Goal: Task Accomplishment & Management: Use online tool/utility

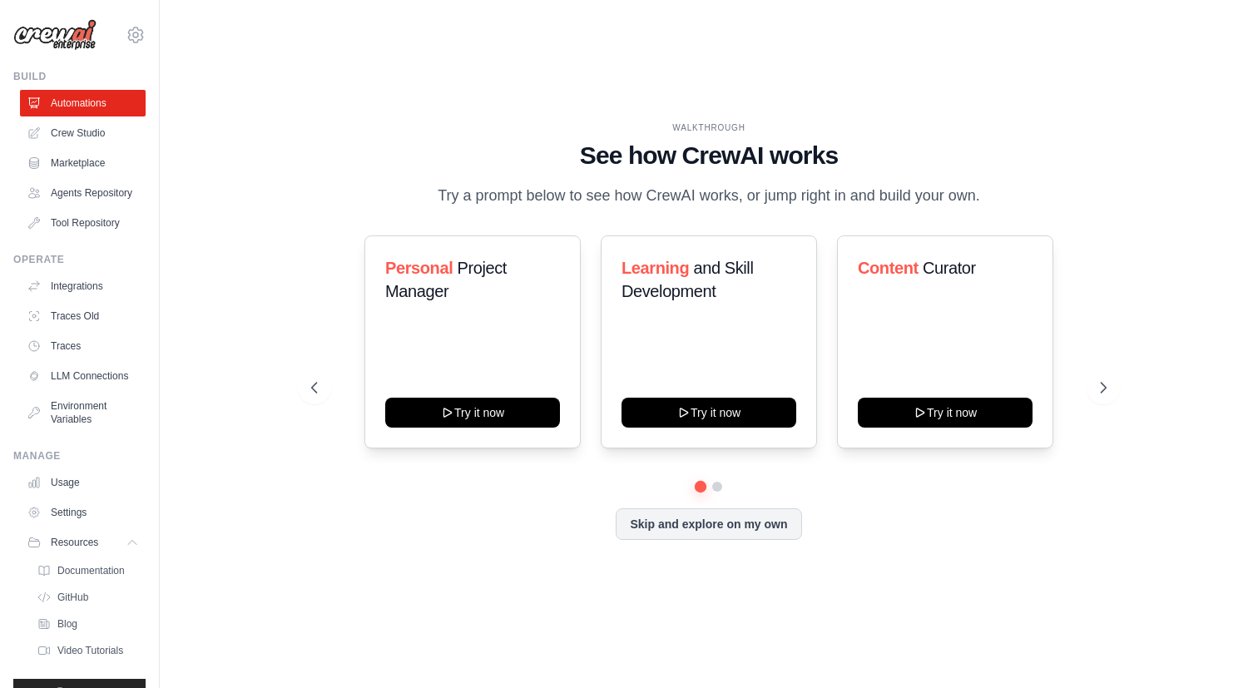
scroll to position [32, 0]
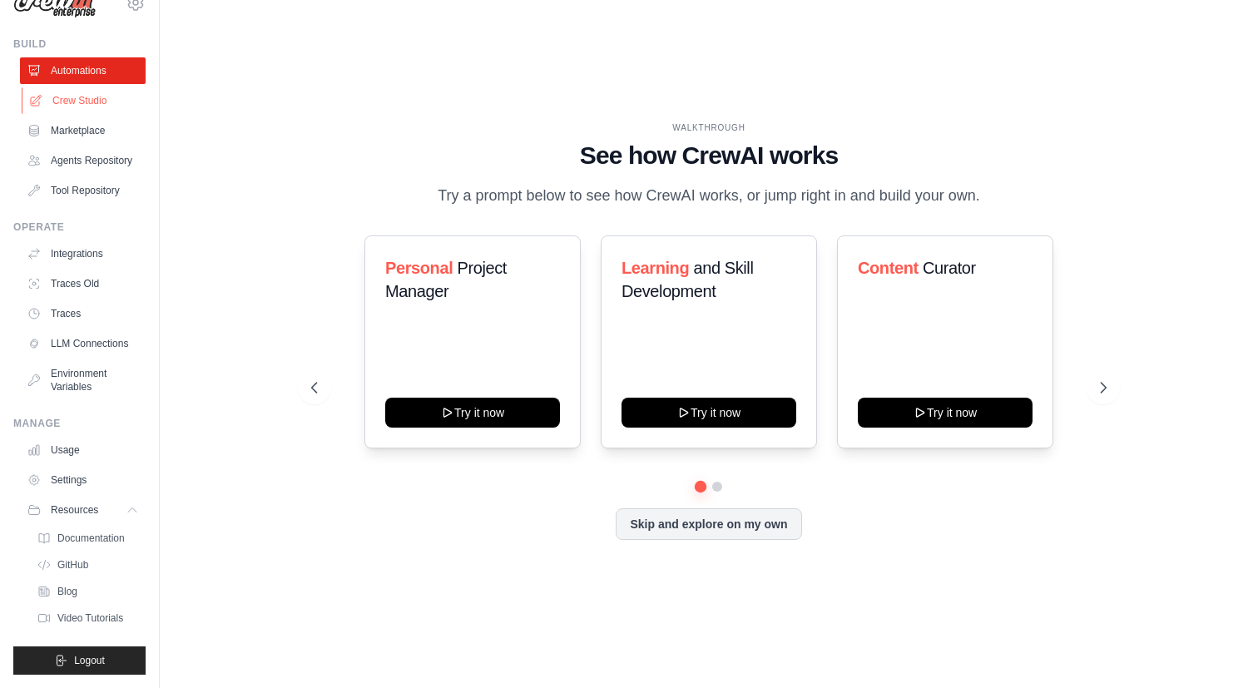
click at [72, 96] on link "Crew Studio" at bounding box center [85, 100] width 126 height 27
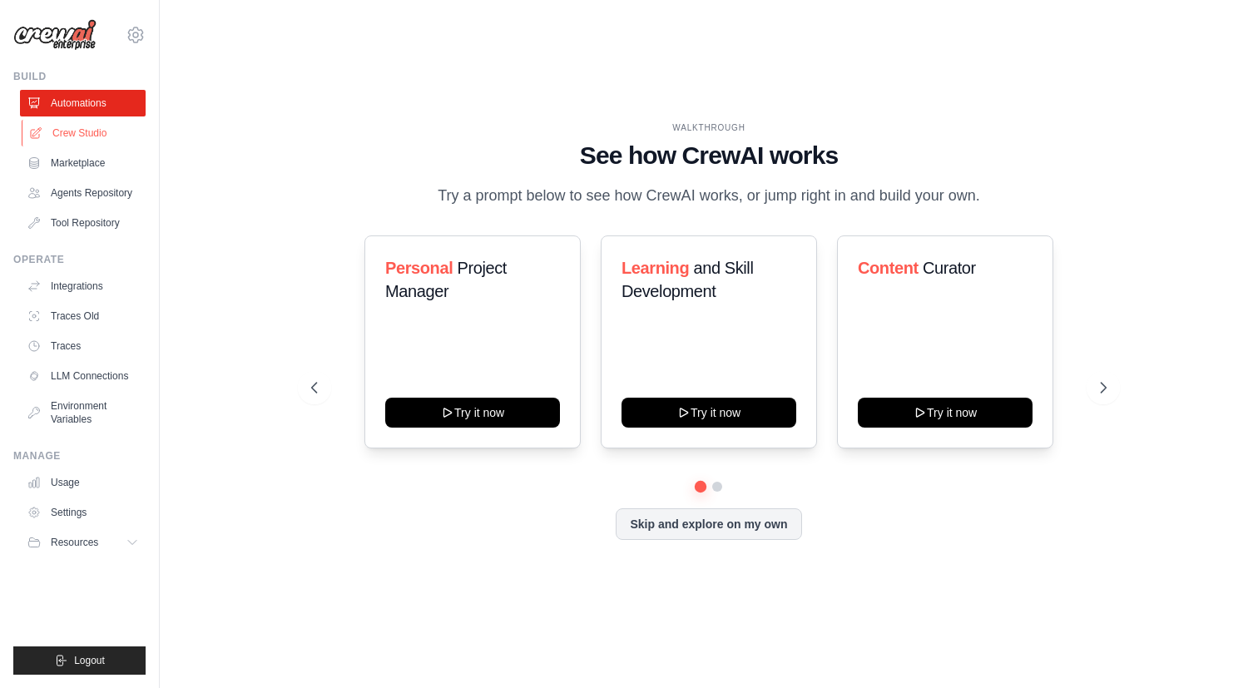
scroll to position [0, 0]
click at [87, 136] on link "Crew Studio" at bounding box center [85, 133] width 126 height 27
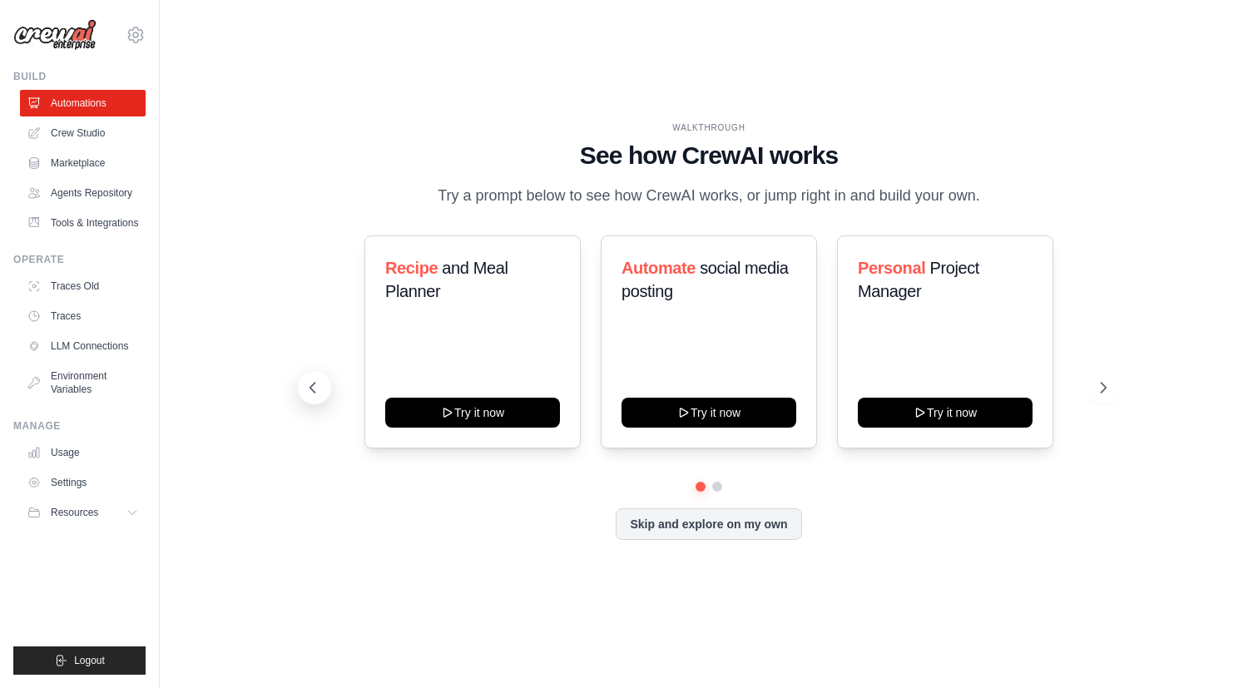
click at [309, 393] on icon at bounding box center [312, 387] width 17 height 17
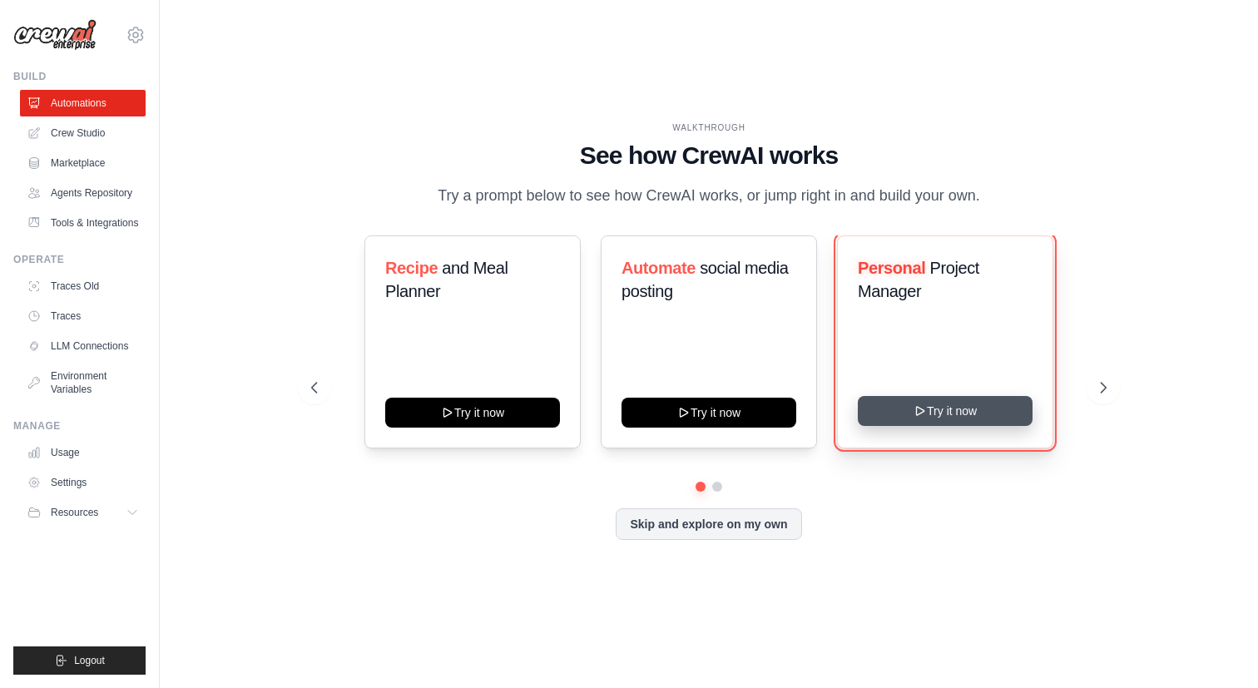
click at [929, 408] on button "Try it now" at bounding box center [944, 411] width 175 height 30
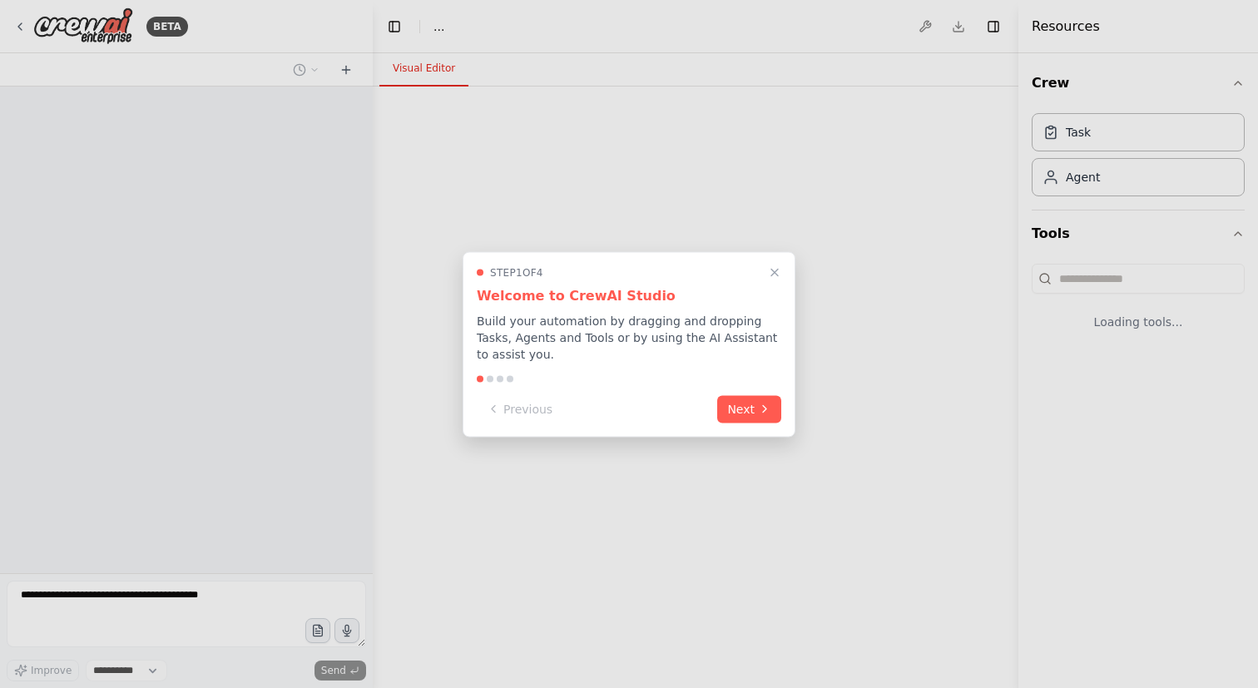
select select "****"
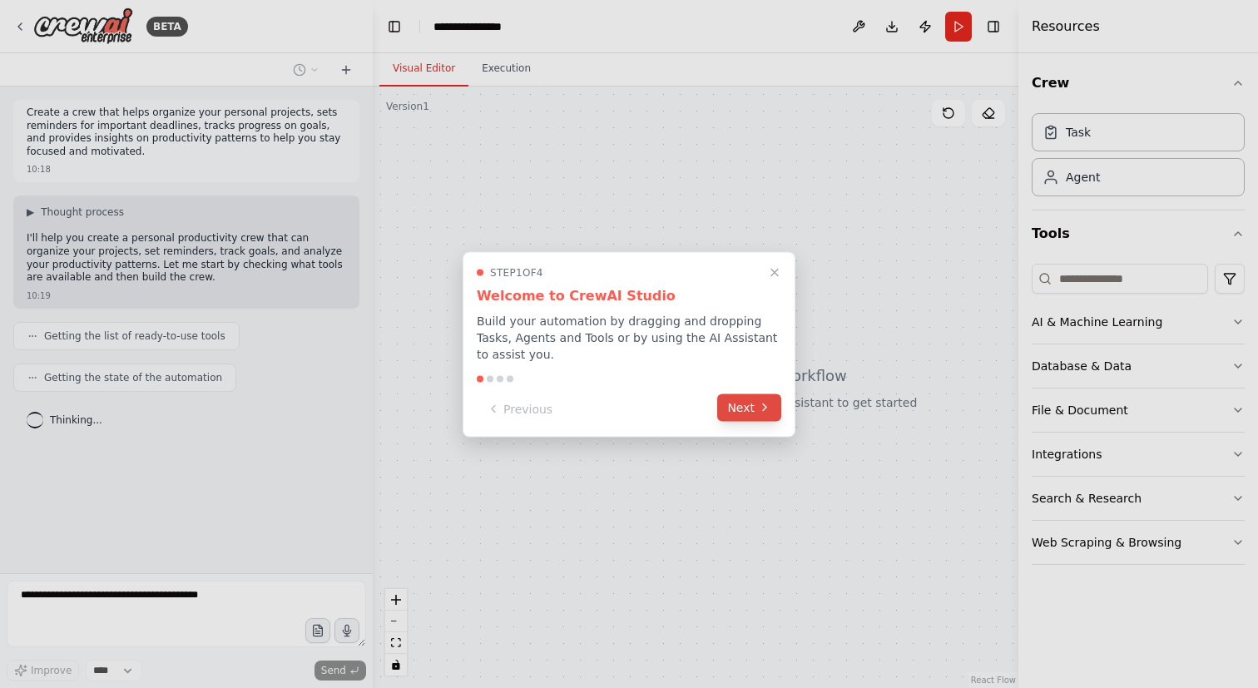
click at [738, 407] on button "Next" at bounding box center [749, 406] width 64 height 27
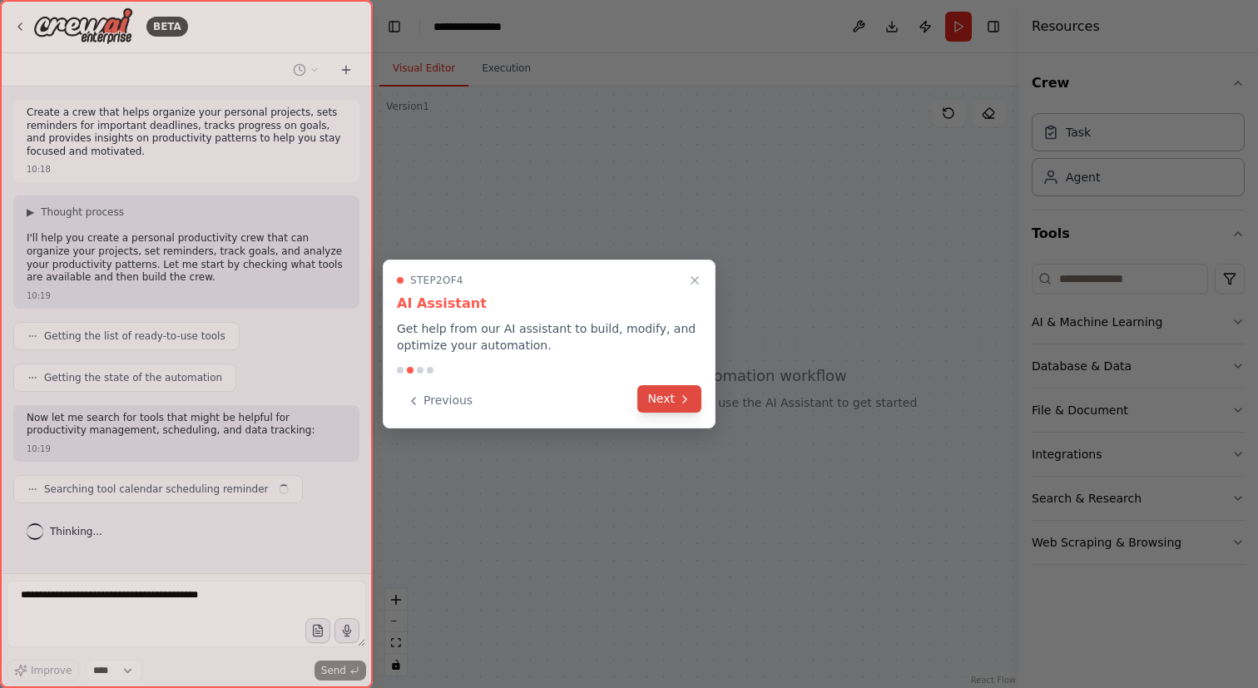
click at [664, 398] on button "Next" at bounding box center [669, 398] width 64 height 27
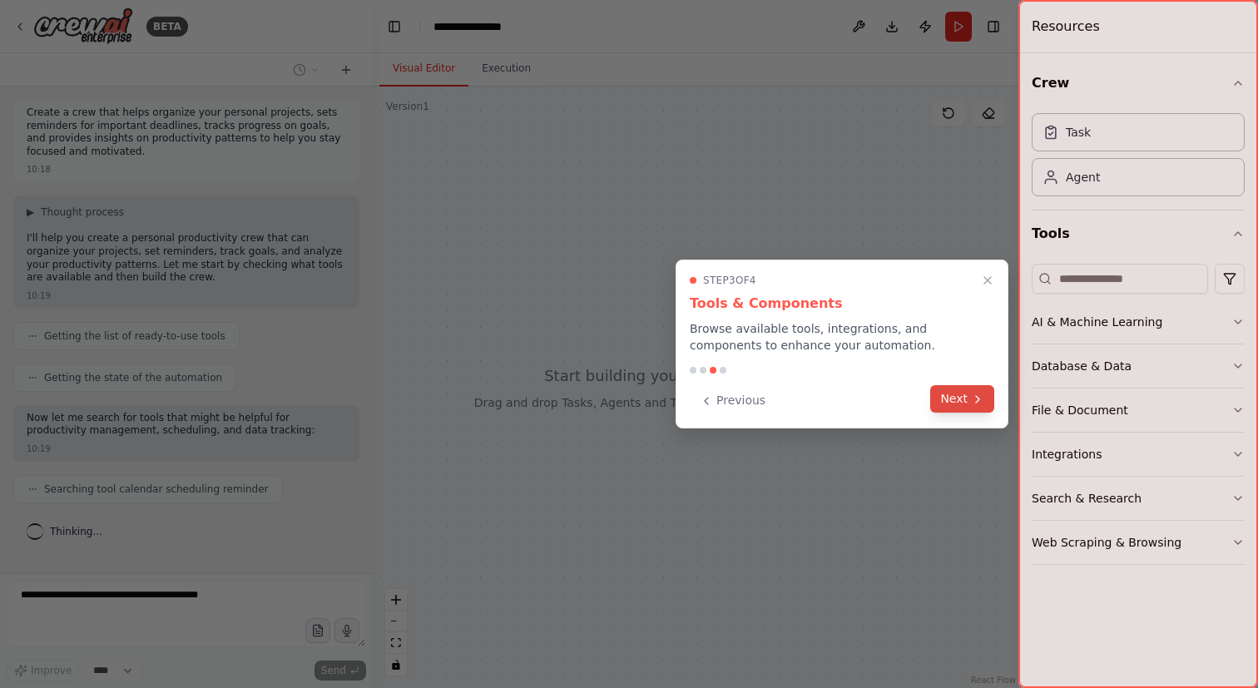
click at [936, 397] on button "Next" at bounding box center [962, 398] width 64 height 27
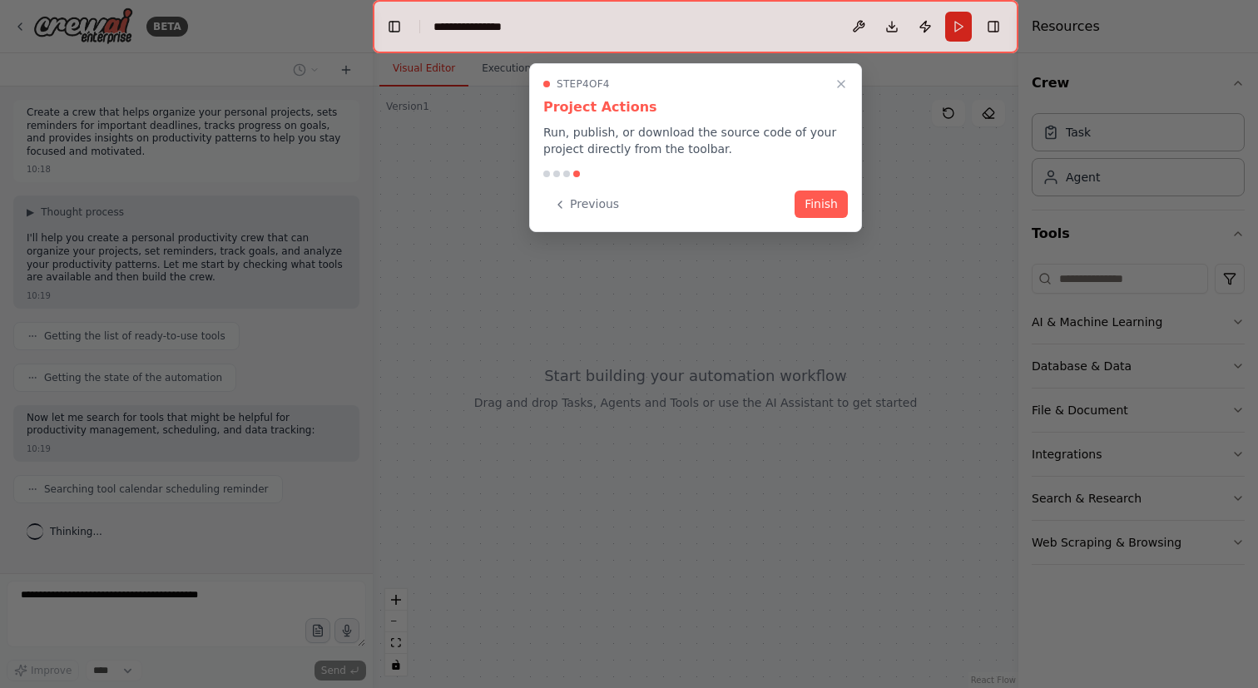
scroll to position [27, 0]
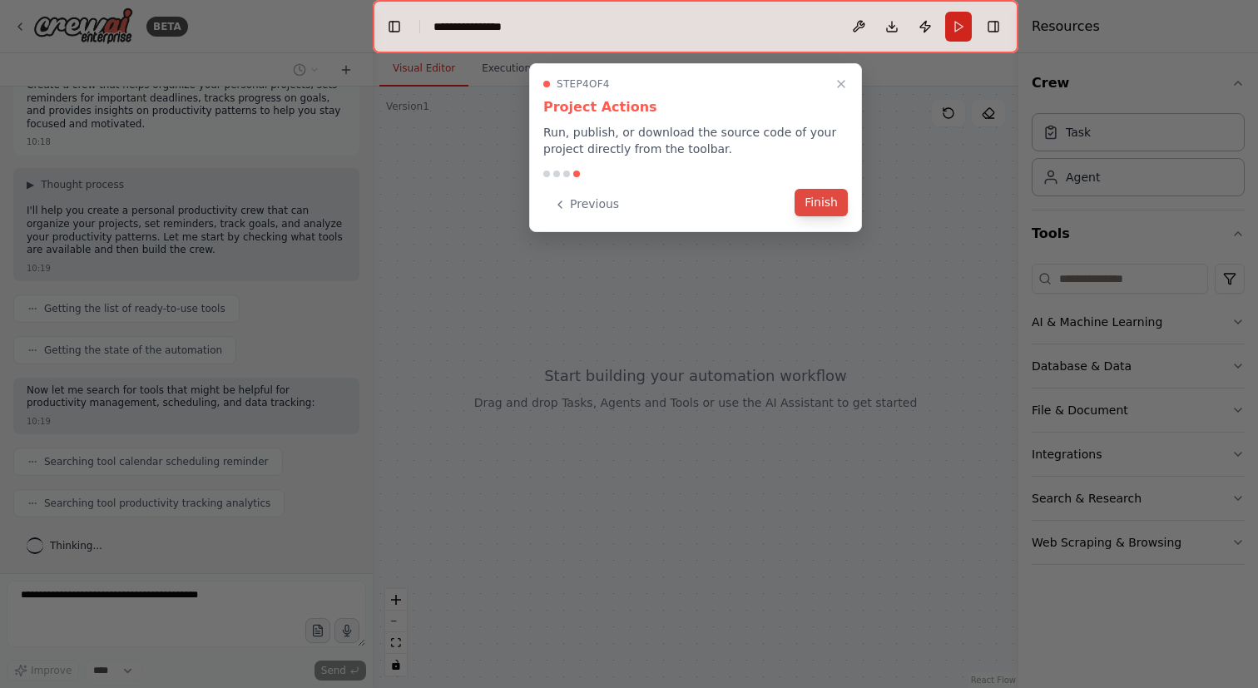
click at [809, 210] on button "Finish" at bounding box center [820, 202] width 53 height 27
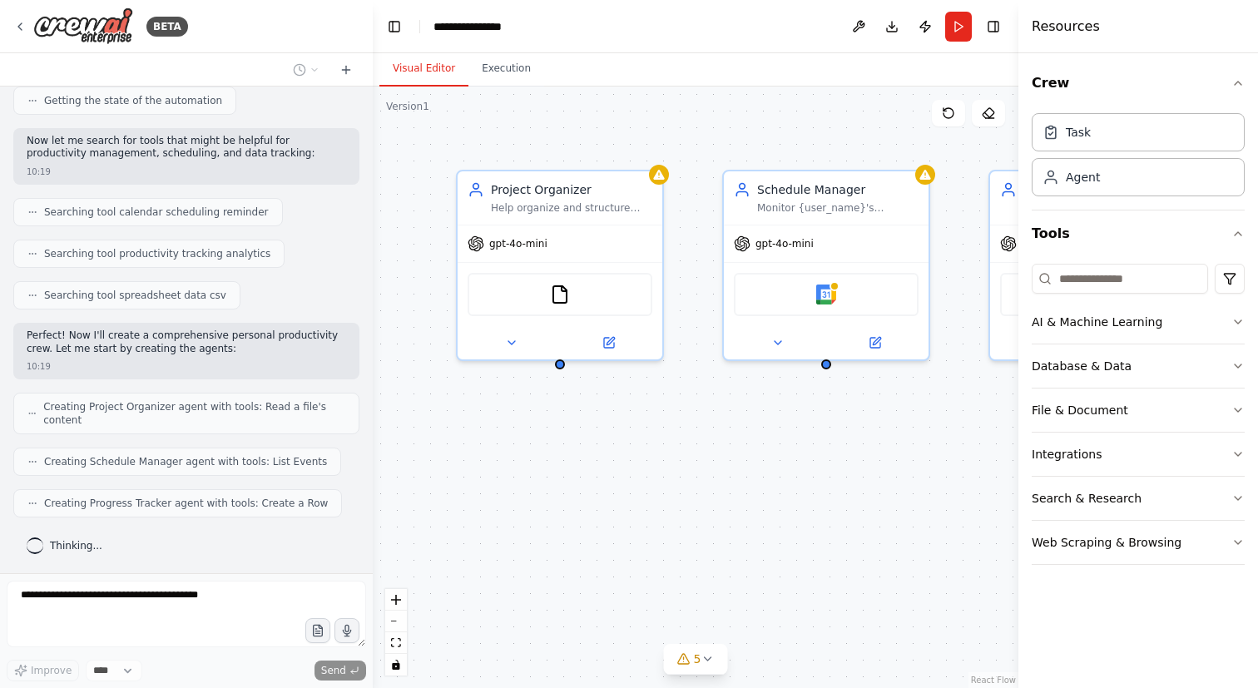
scroll to position [319, 0]
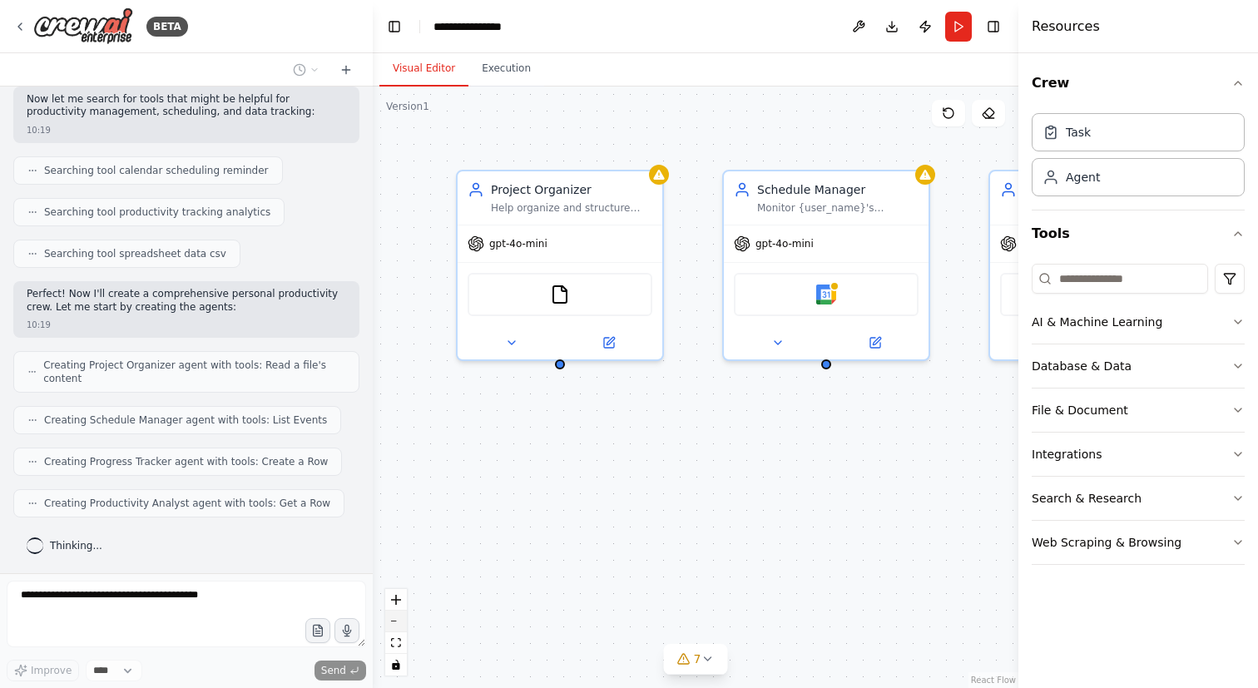
click at [398, 625] on button "zoom out" at bounding box center [396, 621] width 22 height 22
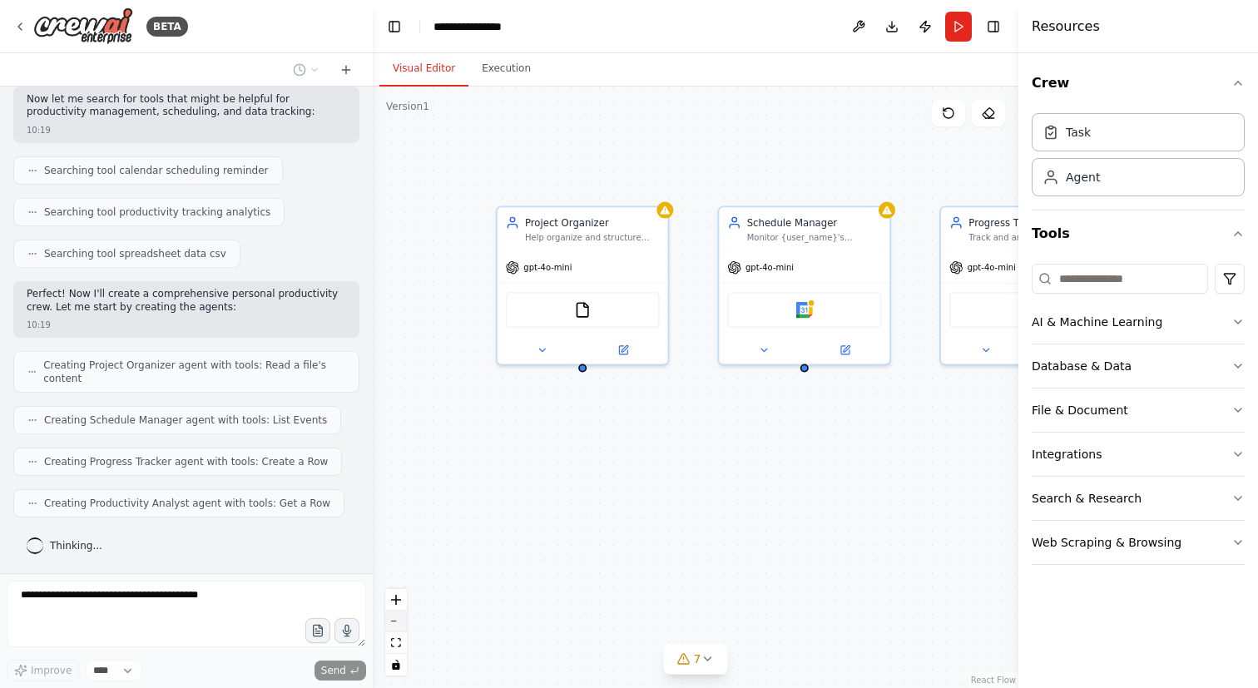
click at [398, 625] on button "zoom out" at bounding box center [396, 621] width 22 height 22
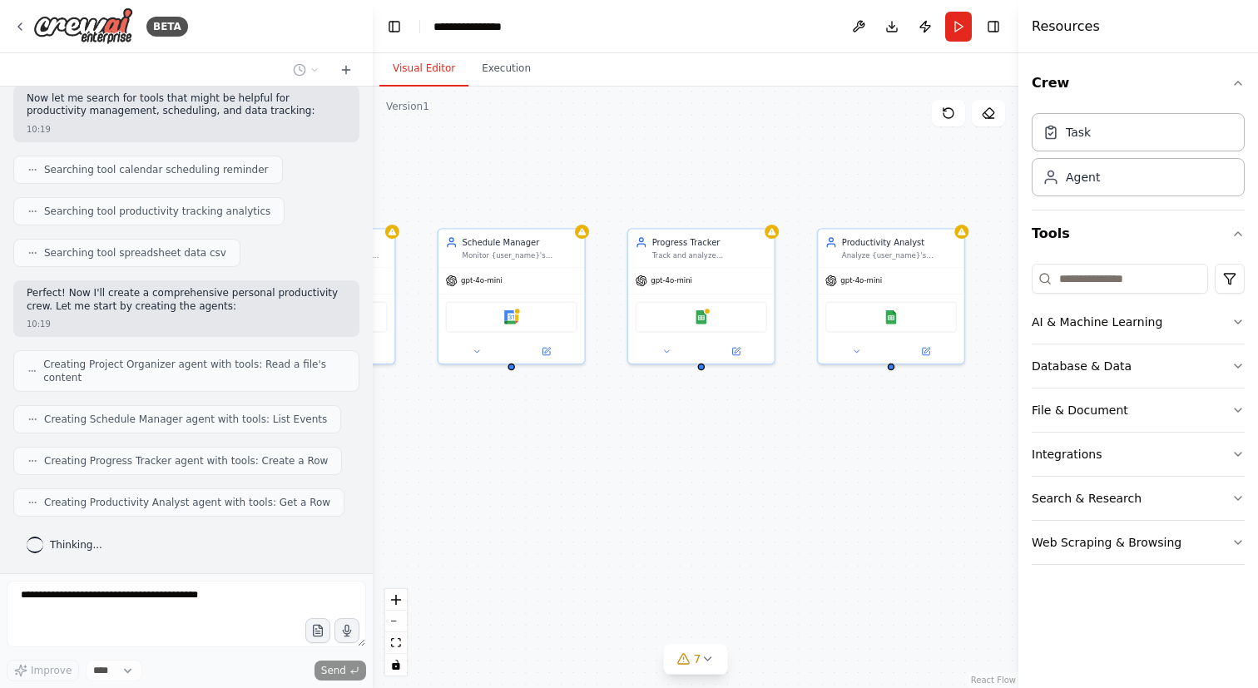
scroll to position [417, 0]
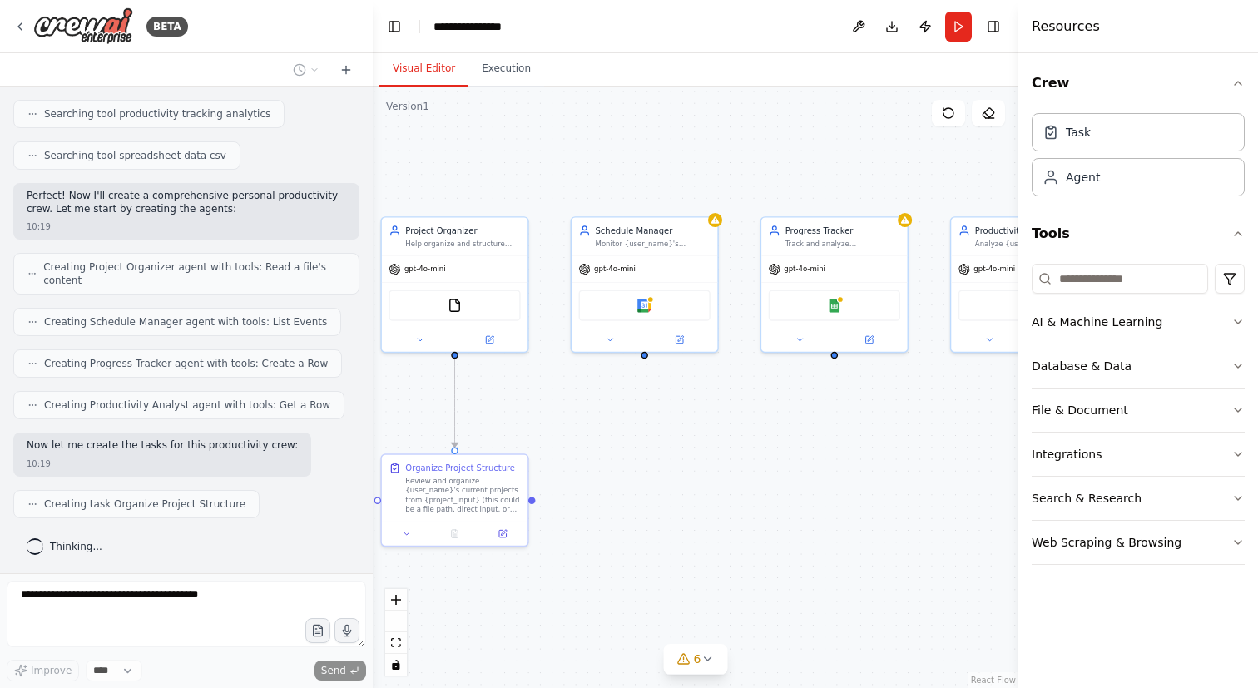
drag, startPoint x: 847, startPoint y: 543, endPoint x: 703, endPoint y: 532, distance: 144.3
click at [703, 532] on div ".deletable-edge-delete-btn { width: 20px; height: 20px; border: 0px solid #ffff…" at bounding box center [695, 386] width 645 height 601
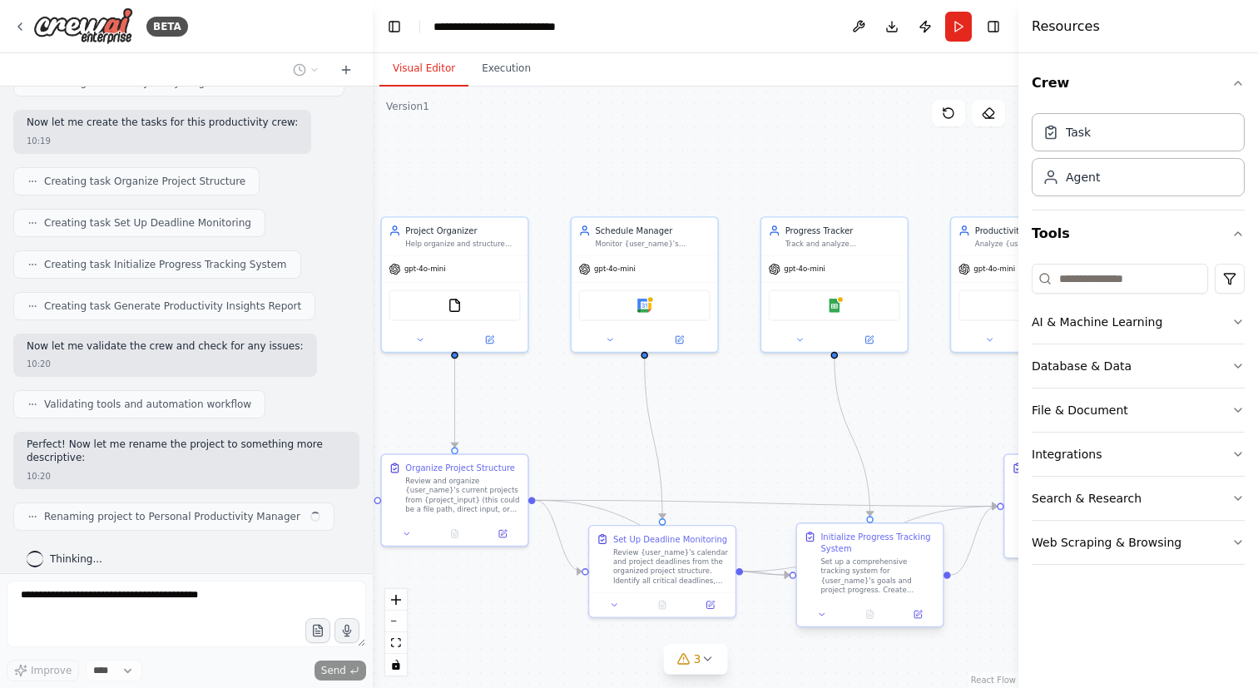
scroll to position [752, 0]
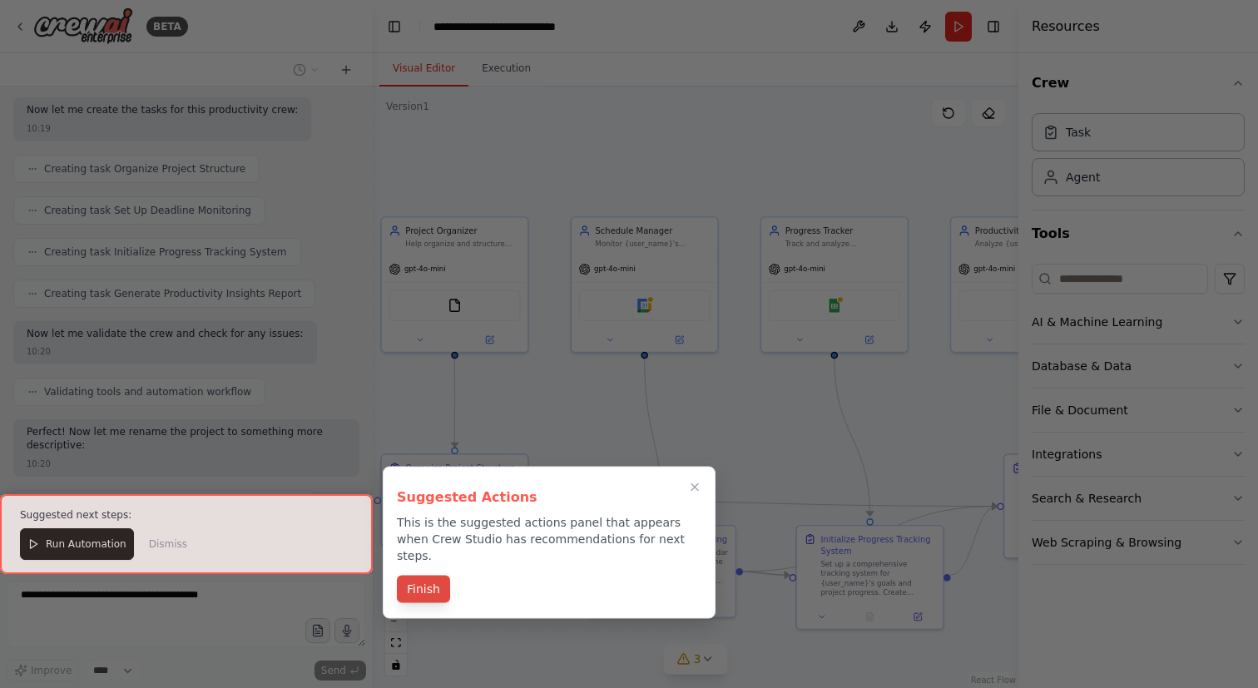
click at [427, 576] on button "Finish" at bounding box center [423, 589] width 53 height 27
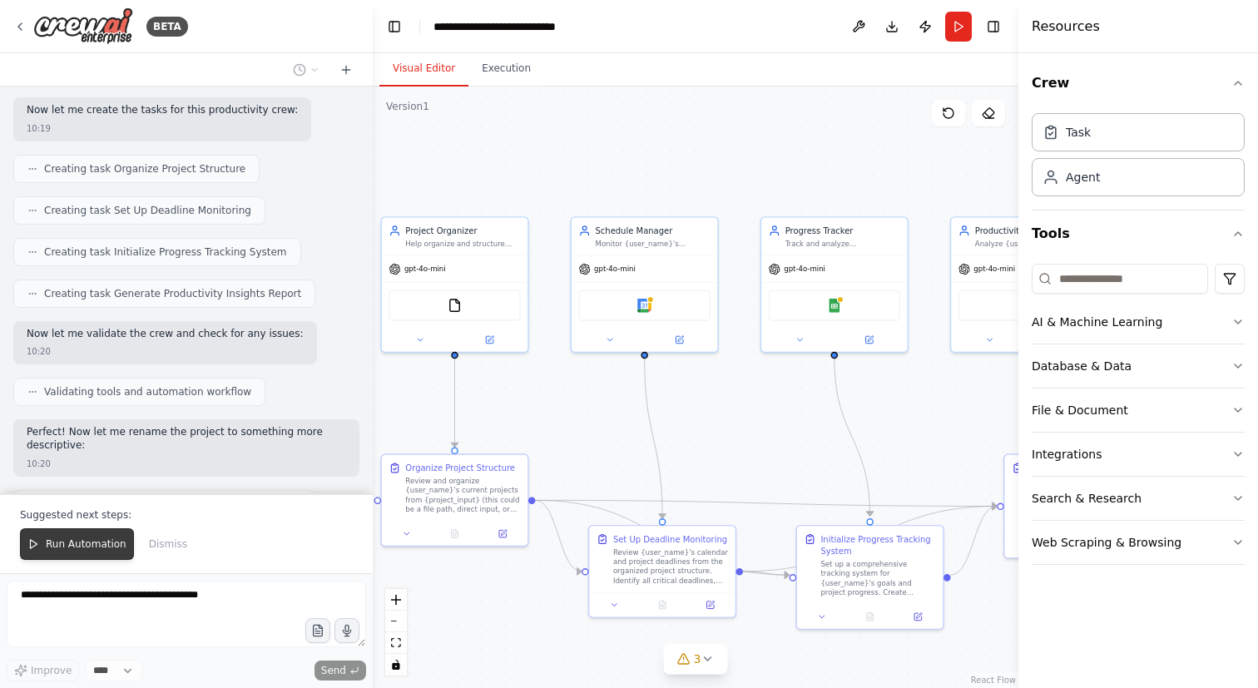
click at [101, 541] on span "Run Automation" at bounding box center [86, 543] width 81 height 13
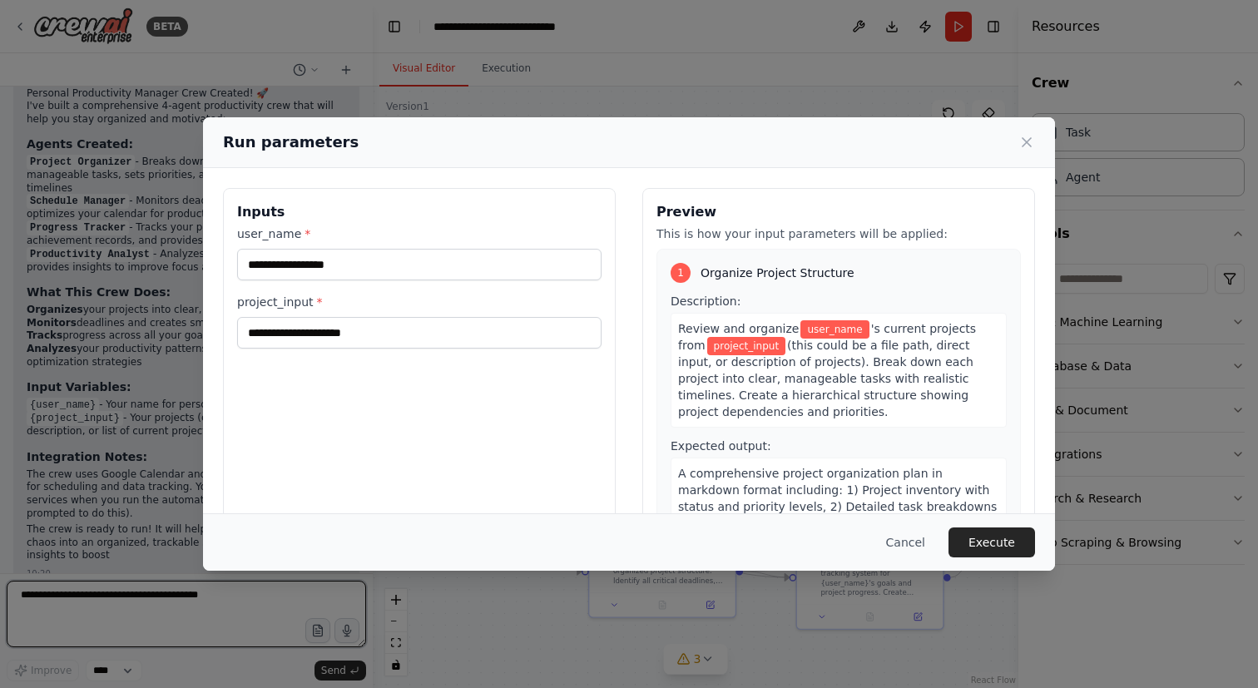
scroll to position [1215, 0]
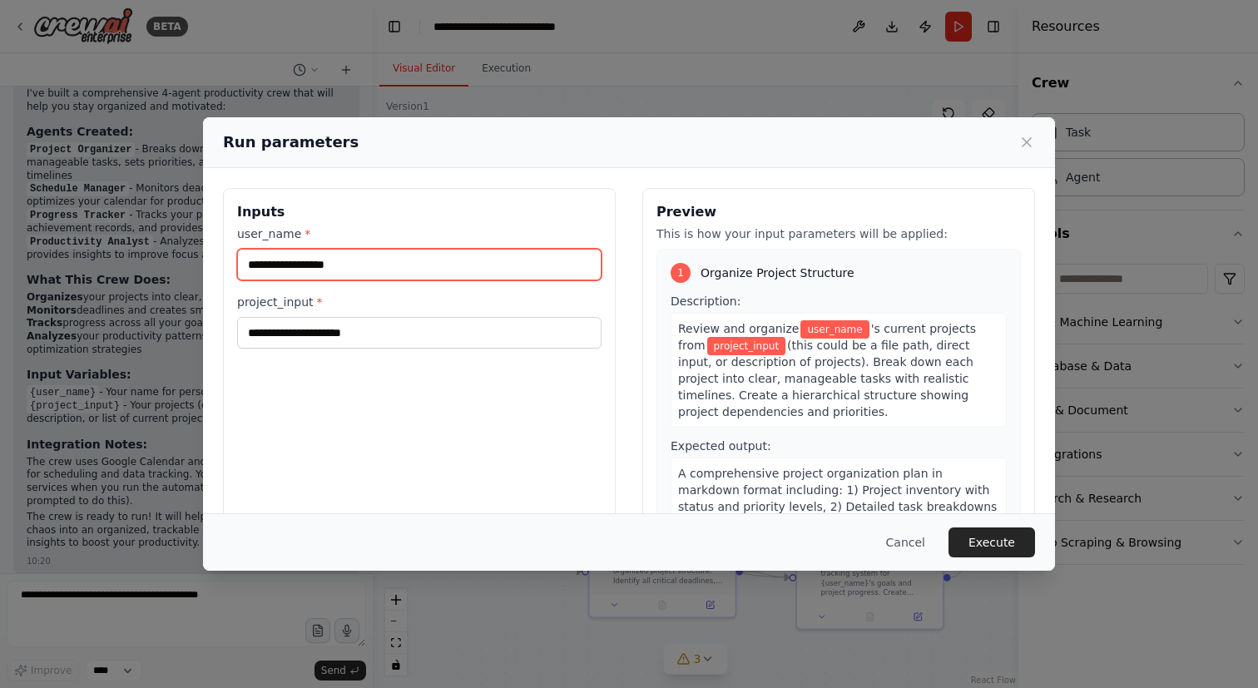
click at [296, 270] on input "user_name *" at bounding box center [419, 265] width 364 height 32
type input "*********"
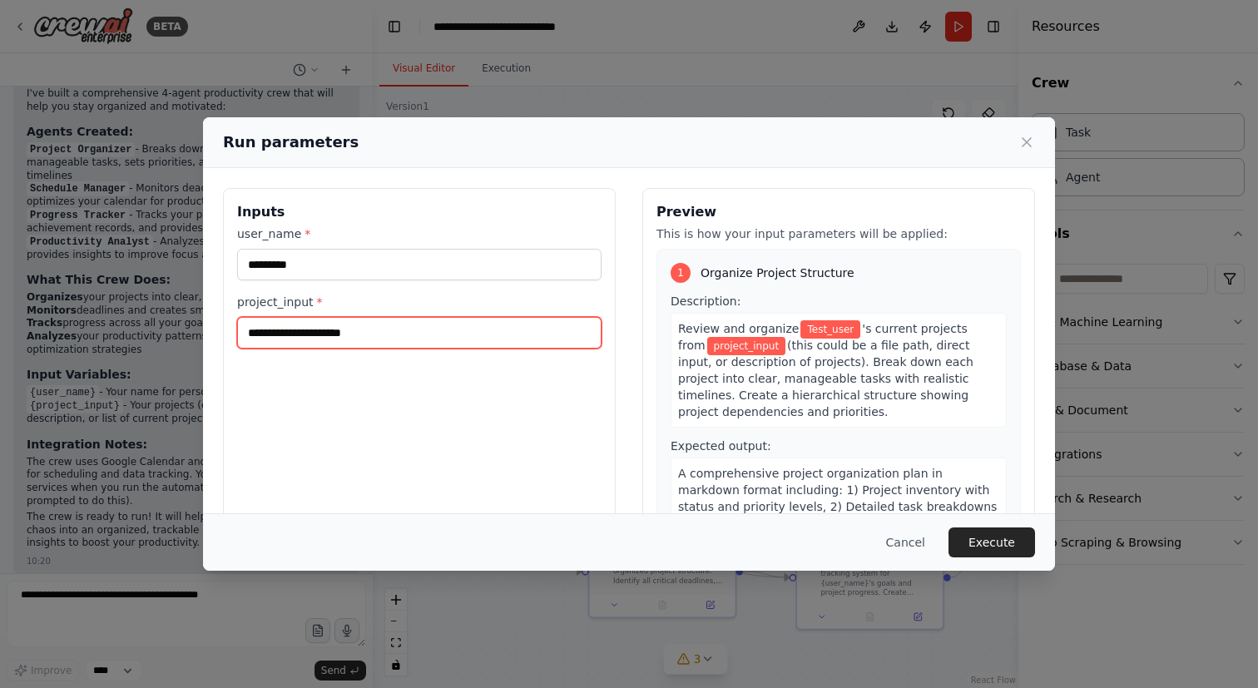
click at [269, 333] on input "project_input *" at bounding box center [419, 333] width 364 height 32
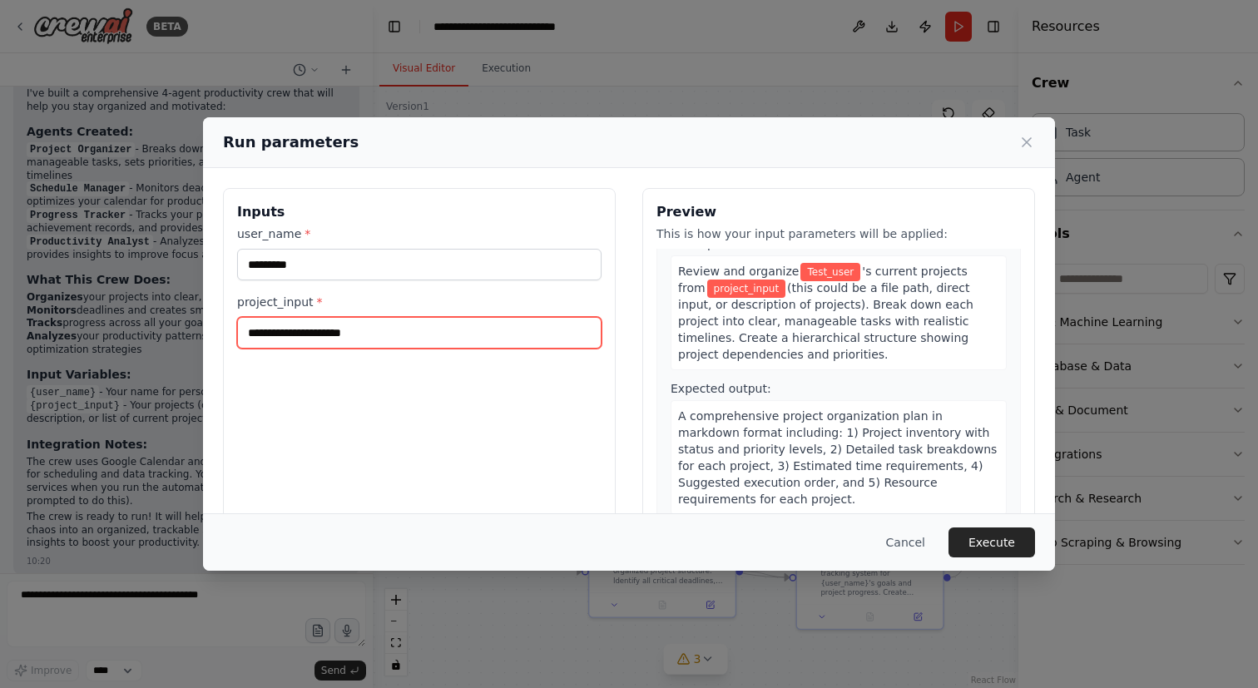
scroll to position [59, 0]
click at [323, 337] on input "project_input *" at bounding box center [419, 333] width 364 height 32
paste input "**********"
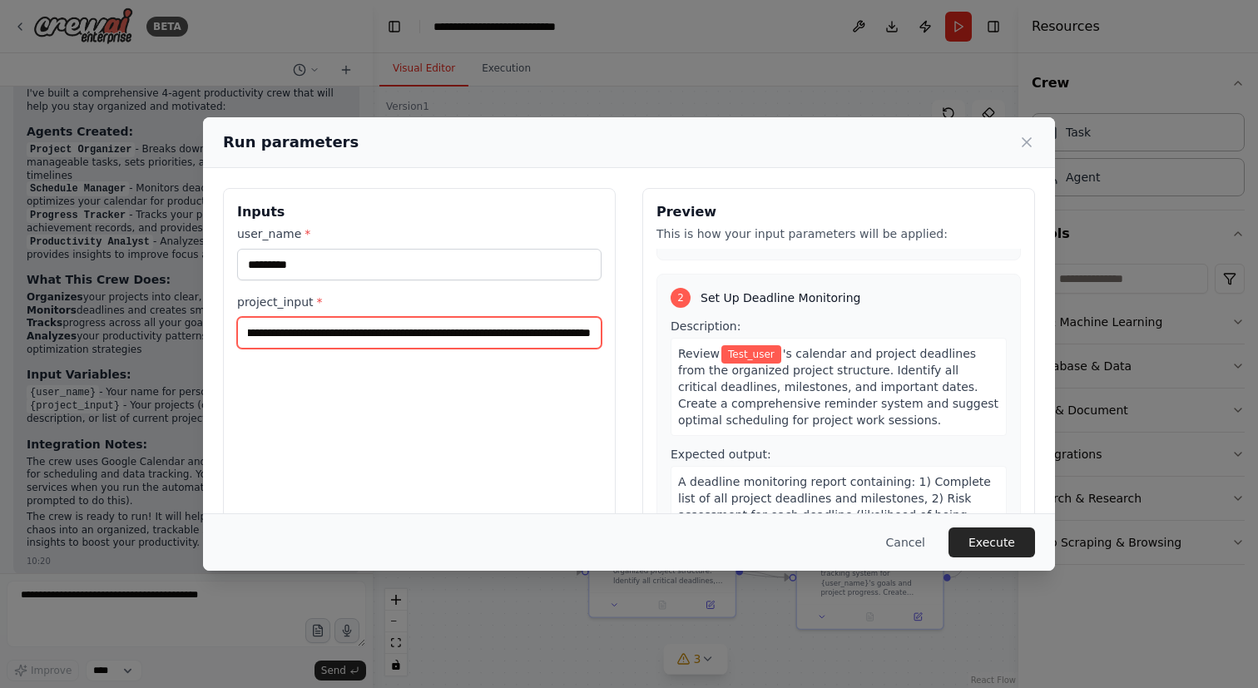
scroll to position [913, 0]
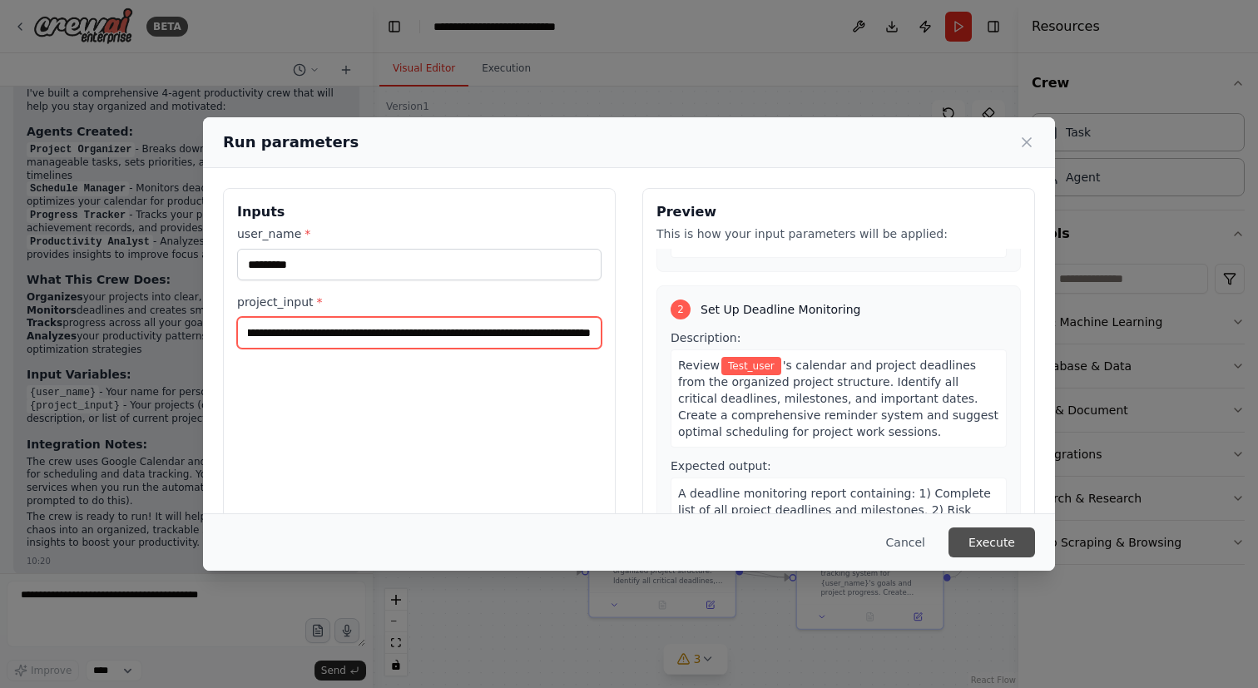
type input "**********"
click at [1009, 543] on button "Execute" at bounding box center [991, 542] width 86 height 30
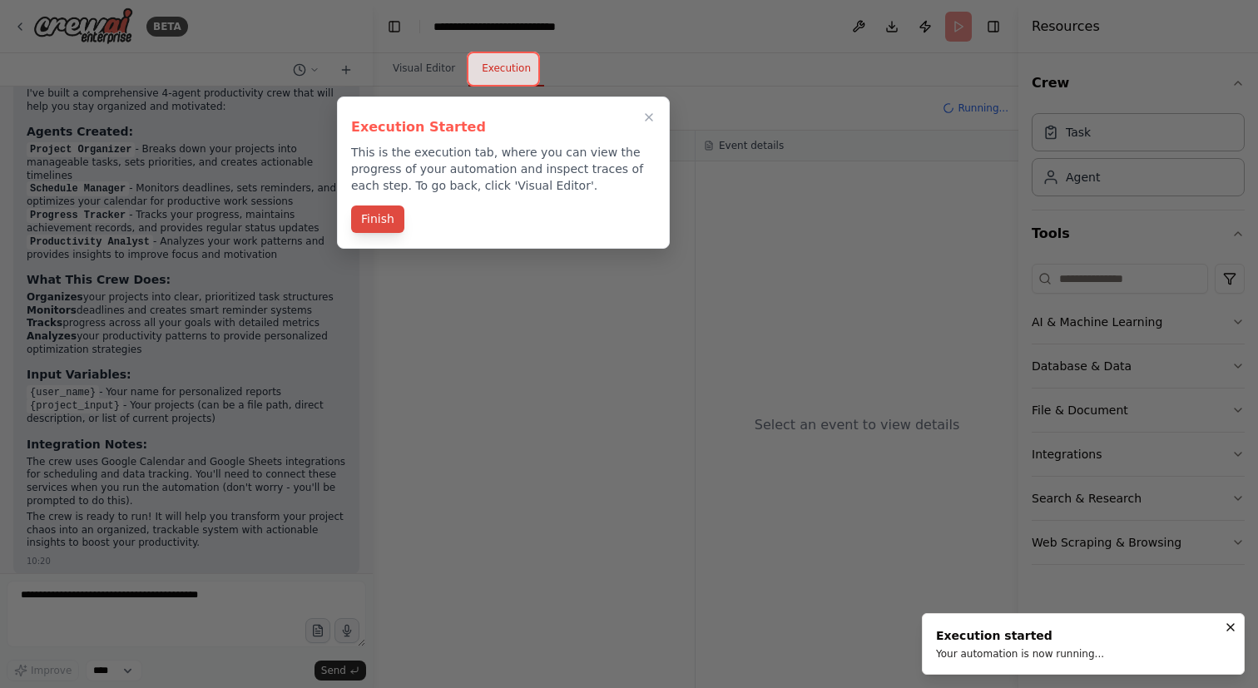
click at [380, 223] on button "Finish" at bounding box center [377, 218] width 53 height 27
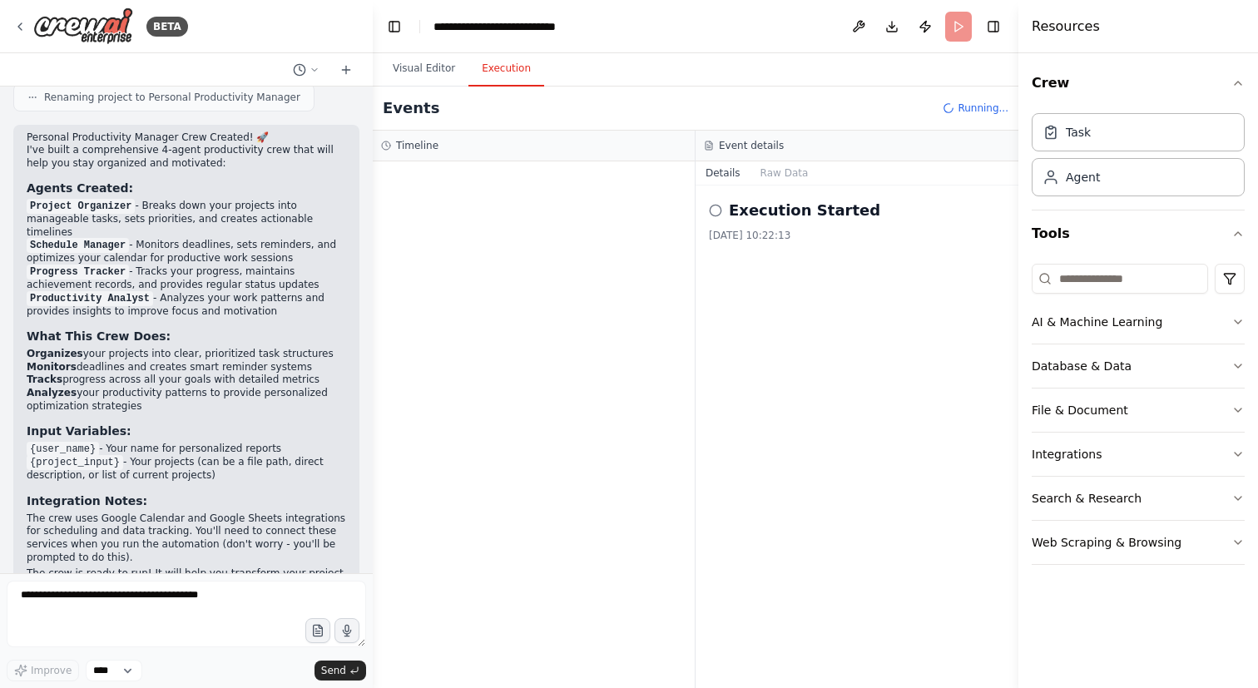
scroll to position [1215, 0]
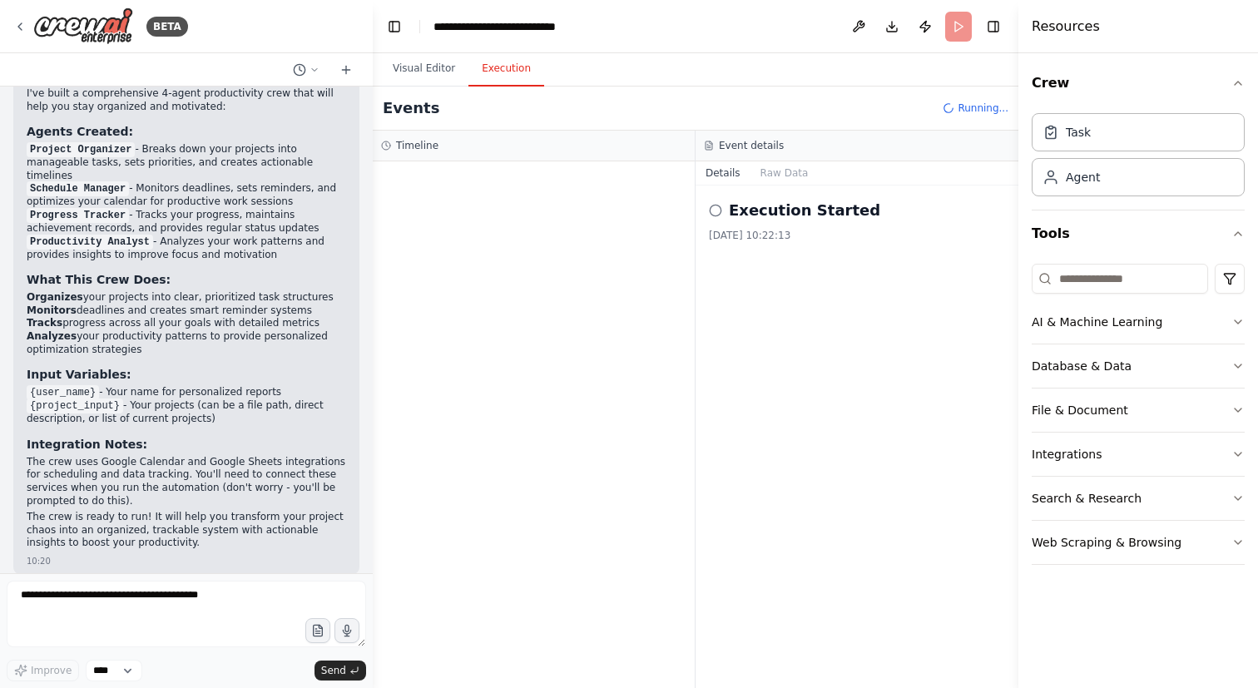
click at [744, 211] on h2 "Execution Started" at bounding box center [804, 210] width 151 height 23
click at [715, 212] on icon at bounding box center [715, 210] width 13 height 13
